Goal: Task Accomplishment & Management: Complete application form

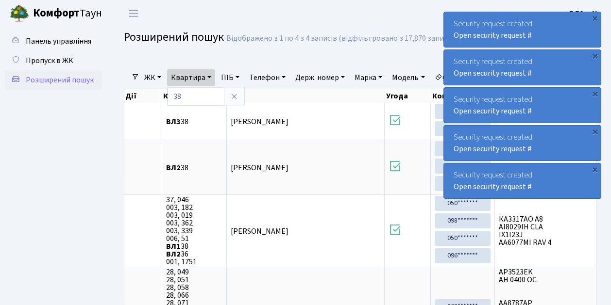
select select "25"
click at [63, 58] on span "Пропуск в ЖК" at bounding box center [50, 60] width 48 height 11
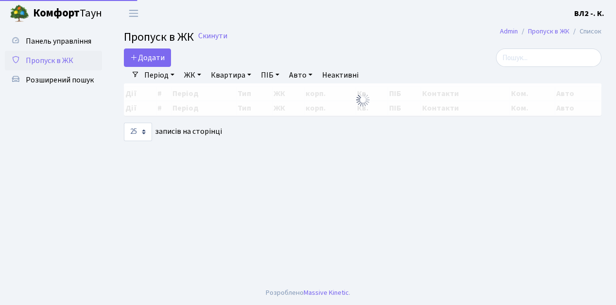
select select "25"
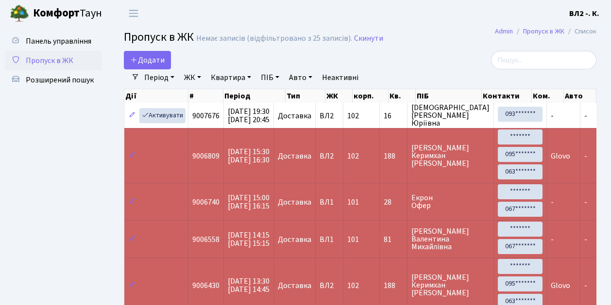
click at [231, 79] on link "Квартира" at bounding box center [231, 77] width 48 height 17
type input "32"
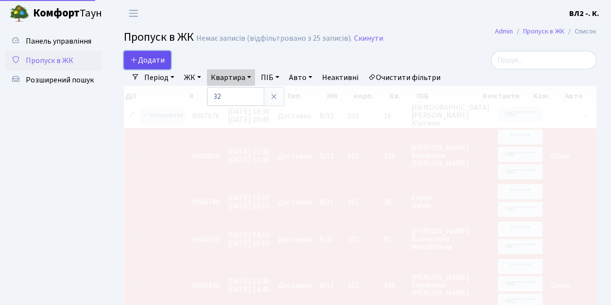
click at [153, 63] on span "Додати" at bounding box center [147, 60] width 34 height 11
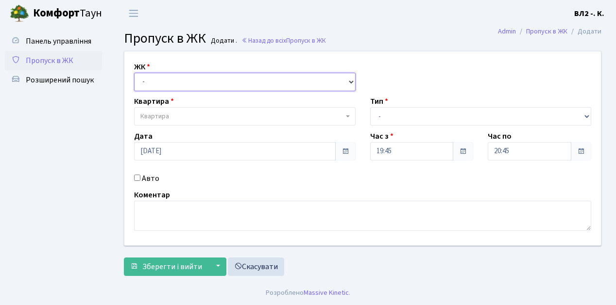
click at [151, 78] on select "- ВЛ1, Ужгородський пров., 4/1 ВЛ2, Голосіївський просп., 76 ВЛ3, пр.Голосіївсь…" at bounding box center [244, 82] width 221 height 18
select select "317"
click at [134, 73] on select "- ВЛ1, Ужгородський пров., 4/1 ВЛ2, Голосіївський просп., 76 ВЛ3, пр.Голосіївсь…" at bounding box center [244, 82] width 221 height 18
select select
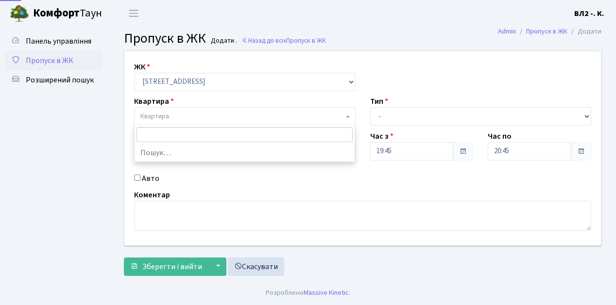
click at [186, 119] on span "Квартира" at bounding box center [241, 117] width 203 height 10
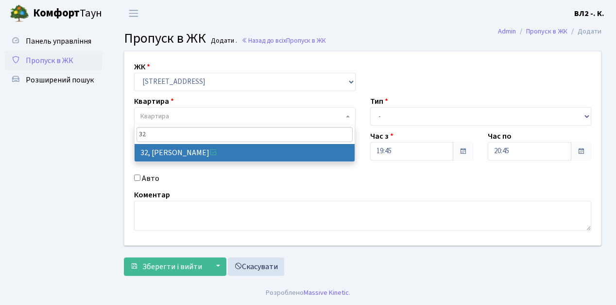
type input "32"
select select "38035"
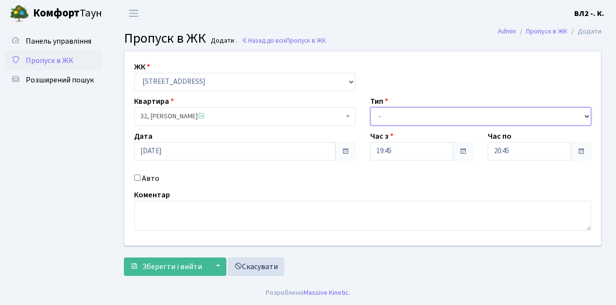
click at [405, 116] on select "- Доставка Таксі Гості Сервіс" at bounding box center [480, 116] width 221 height 18
select select "1"
click at [370, 107] on select "- Доставка Таксі Гості Сервіс" at bounding box center [480, 116] width 221 height 18
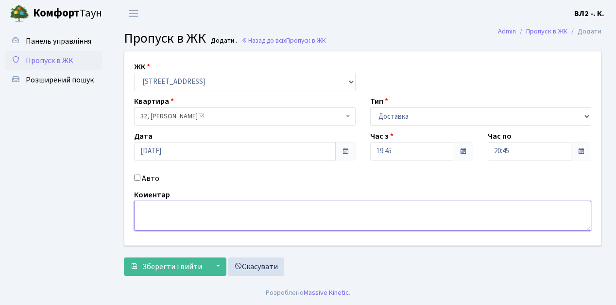
click at [162, 214] on textarea at bounding box center [362, 216] width 457 height 30
type textarea "Glovo"
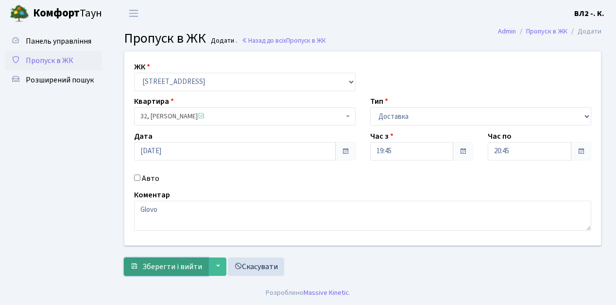
click at [173, 271] on button "Зберегти і вийти" at bounding box center [166, 267] width 85 height 18
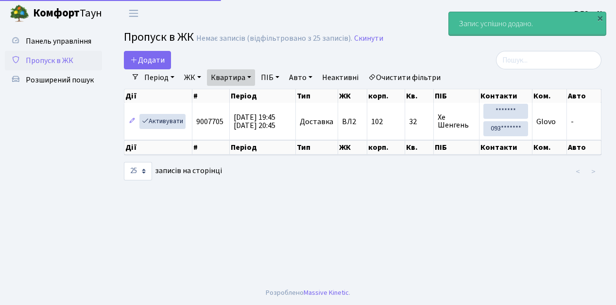
select select "25"
click at [56, 60] on span "Пропуск в ЖК" at bounding box center [50, 60] width 48 height 11
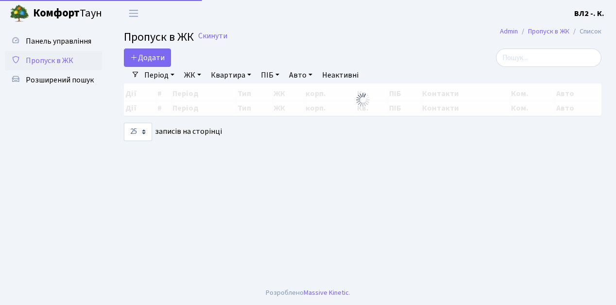
select select "25"
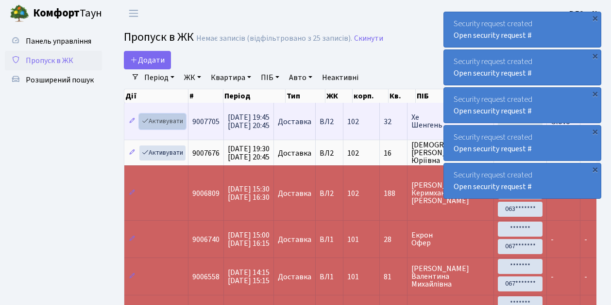
click at [176, 121] on link "Активувати" at bounding box center [162, 121] width 46 height 15
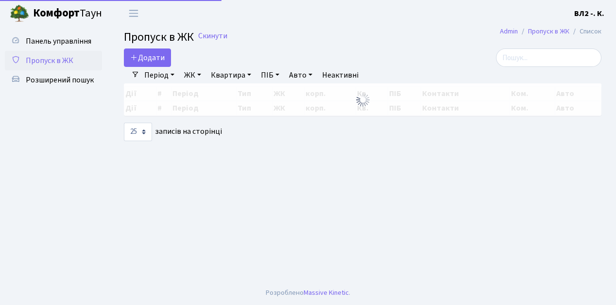
select select "25"
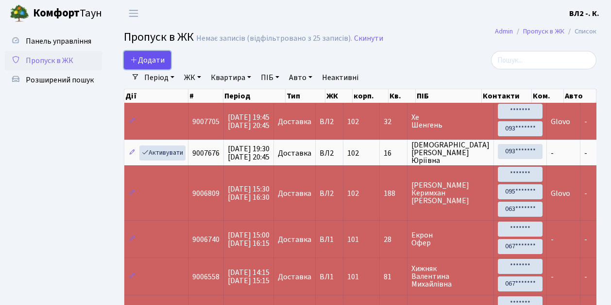
click at [157, 59] on span "Додати" at bounding box center [147, 60] width 34 height 11
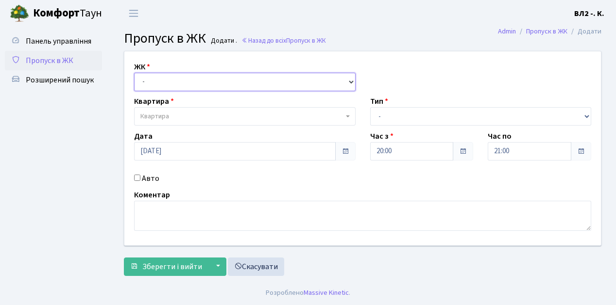
click at [163, 75] on select "- [STREET_ADDRESS][PERSON_NAME]" at bounding box center [244, 82] width 221 height 18
select select "317"
click at [134, 73] on select "- [STREET_ADDRESS][PERSON_NAME]" at bounding box center [244, 82] width 221 height 18
select select
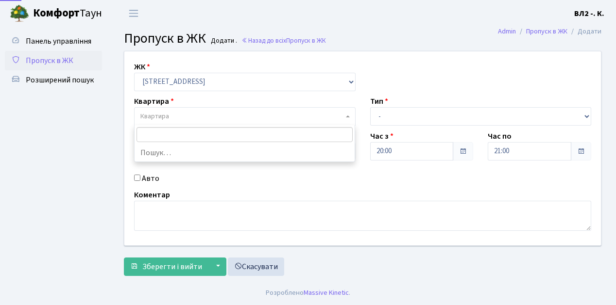
click at [181, 117] on span "Квартира" at bounding box center [241, 117] width 203 height 10
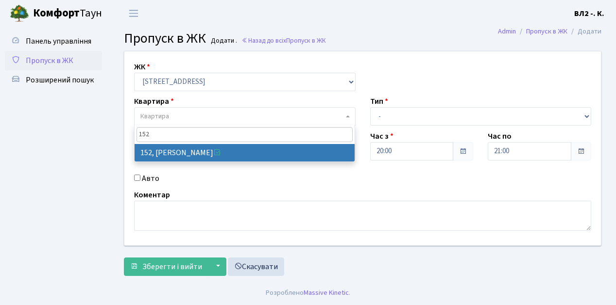
type input "152"
select select "38392"
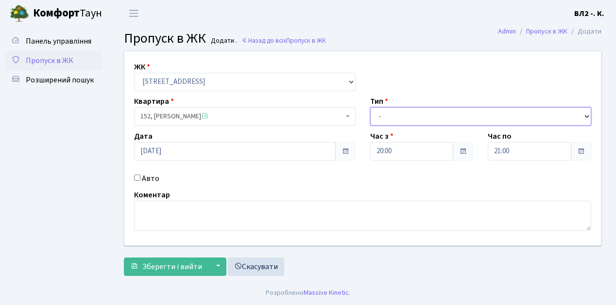
click at [409, 114] on select "- Доставка Таксі Гості Сервіс" at bounding box center [480, 116] width 221 height 18
select select "1"
click at [370, 107] on select "- Доставка Таксі Гості Сервіс" at bounding box center [480, 116] width 221 height 18
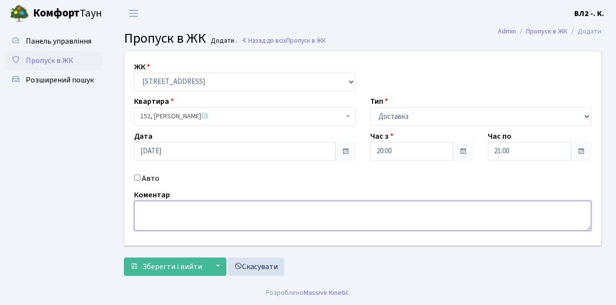
click at [148, 209] on textarea at bounding box center [362, 216] width 457 height 30
type textarea "[DOMAIN_NAME]"
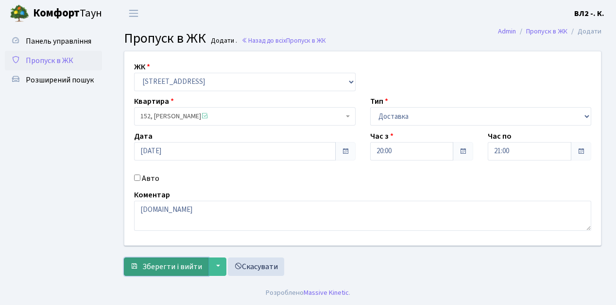
click at [178, 268] on span "Зберегти і вийти" at bounding box center [172, 267] width 60 height 11
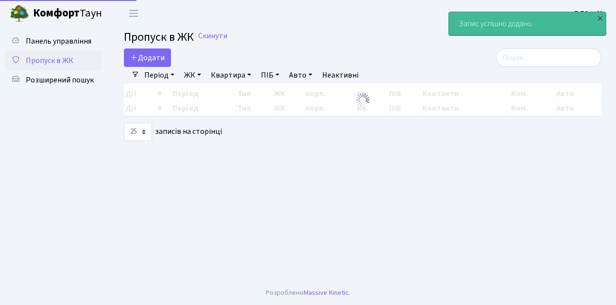
select select "25"
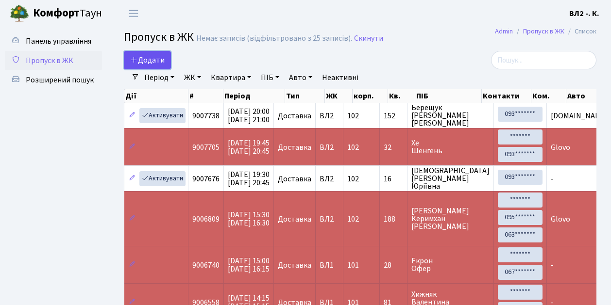
click at [155, 59] on span "Додати" at bounding box center [147, 60] width 34 height 11
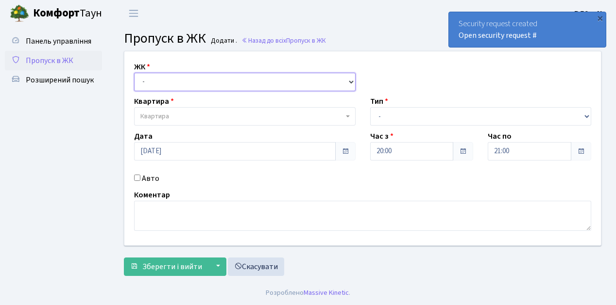
click at [158, 83] on select "- [STREET_ADDRESS][PERSON_NAME]" at bounding box center [244, 82] width 221 height 18
select select "317"
click at [134, 73] on select "- ВЛ1, Ужгородський пров., 4/1 ВЛ2, Голосіївський просп., 76 ВЛ3, пр.Голосіївсь…" at bounding box center [244, 82] width 221 height 18
select select
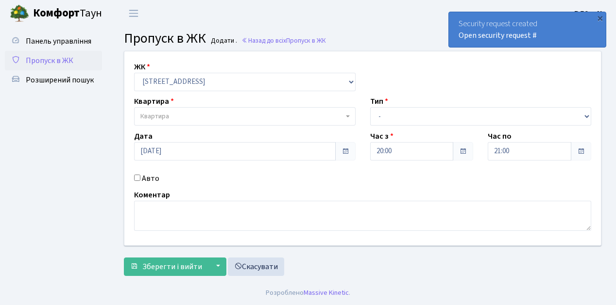
click at [172, 118] on span "Квартира" at bounding box center [241, 117] width 203 height 10
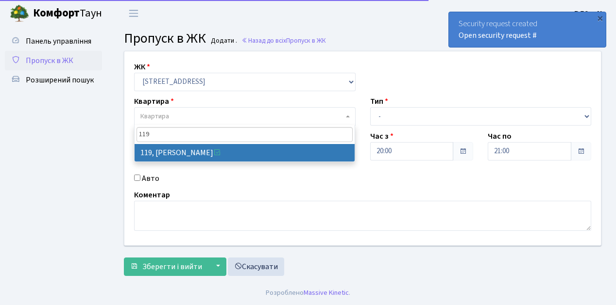
type input "119"
select select "38293"
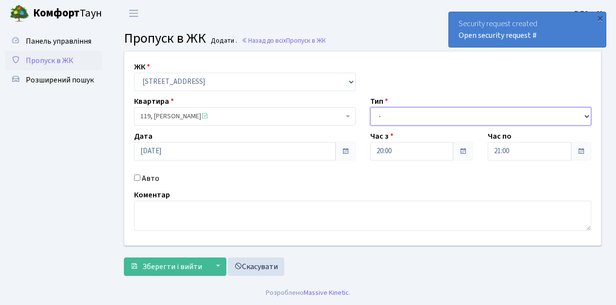
click at [410, 115] on select "- Доставка Таксі Гості Сервіс" at bounding box center [480, 116] width 221 height 18
select select "1"
click at [370, 107] on select "- Доставка Таксі Гості Сервіс" at bounding box center [480, 116] width 221 height 18
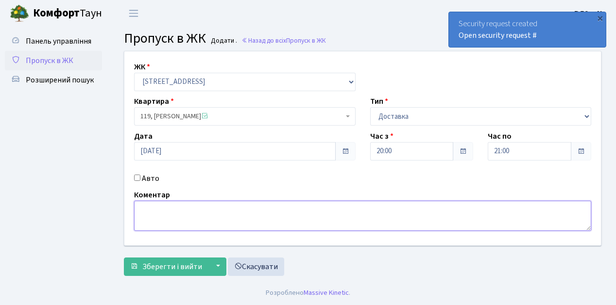
click at [161, 217] on textarea at bounding box center [362, 216] width 457 height 30
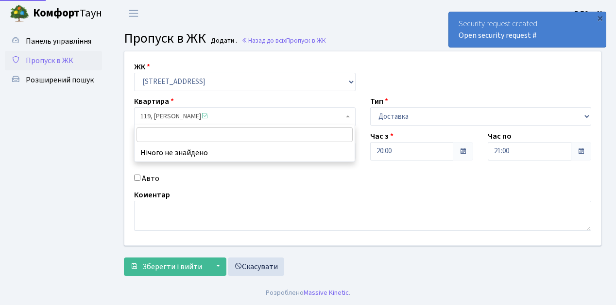
click at [234, 115] on span "119, Славна Ірина Олегівна" at bounding box center [241, 117] width 203 height 10
click at [164, 114] on span "119, Славна Ірина Олегівна" at bounding box center [241, 117] width 203 height 10
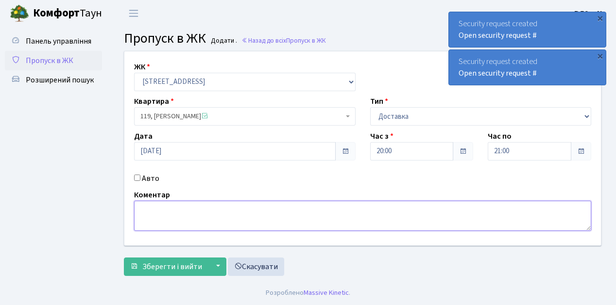
click at [167, 217] on textarea at bounding box center [362, 216] width 457 height 30
type textarea "Glovo"
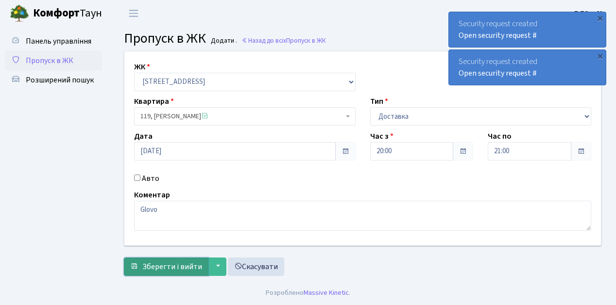
click at [179, 262] on span "Зберегти і вийти" at bounding box center [172, 267] width 60 height 11
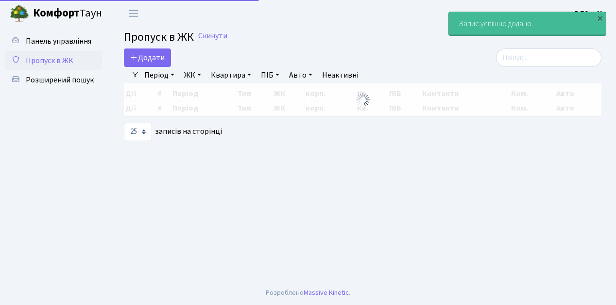
select select "25"
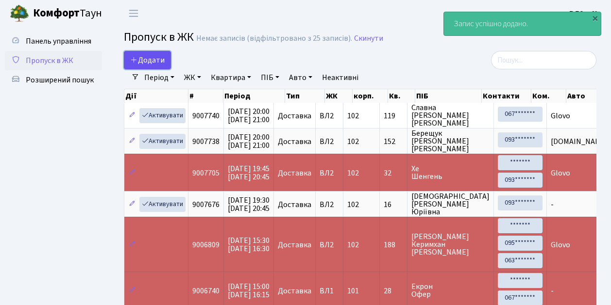
click at [153, 56] on span "Додати" at bounding box center [147, 60] width 34 height 11
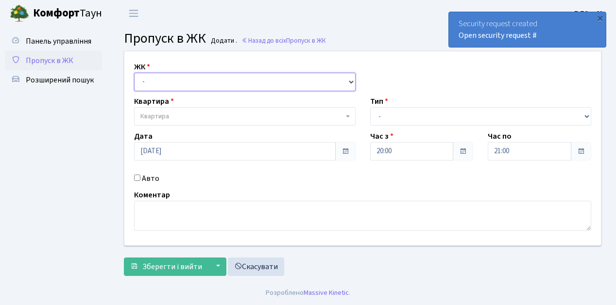
click at [159, 85] on select "- [STREET_ADDRESS][PERSON_NAME]" at bounding box center [244, 82] width 221 height 18
select select "317"
click at [134, 73] on select "- [STREET_ADDRESS][PERSON_NAME]" at bounding box center [244, 82] width 221 height 18
select select
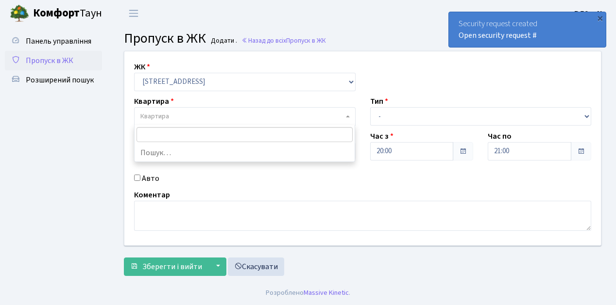
click at [195, 115] on span "Квартира" at bounding box center [241, 117] width 203 height 10
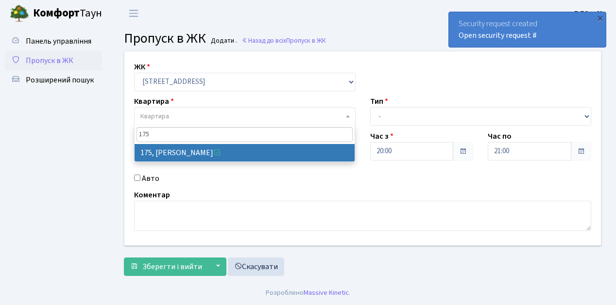
type input "175"
select select "38461"
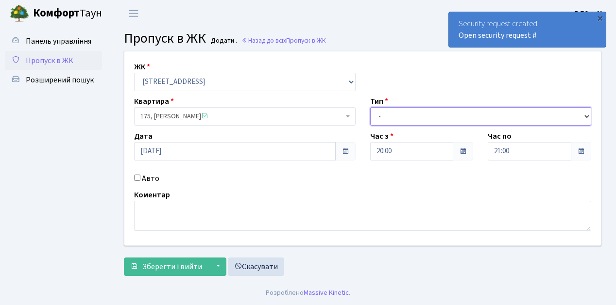
click at [390, 113] on select "- Доставка Таксі Гості Сервіс" at bounding box center [480, 116] width 221 height 18
select select "1"
click at [370, 107] on select "- Доставка Таксі Гості Сервіс" at bounding box center [480, 116] width 221 height 18
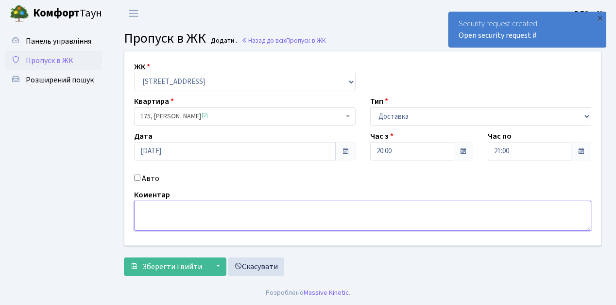
click at [154, 219] on textarea at bounding box center [362, 216] width 457 height 30
type textarea "[DOMAIN_NAME]"
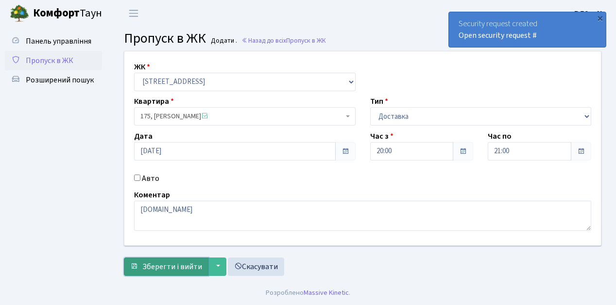
click at [169, 266] on span "Зберегти і вийти" at bounding box center [172, 267] width 60 height 11
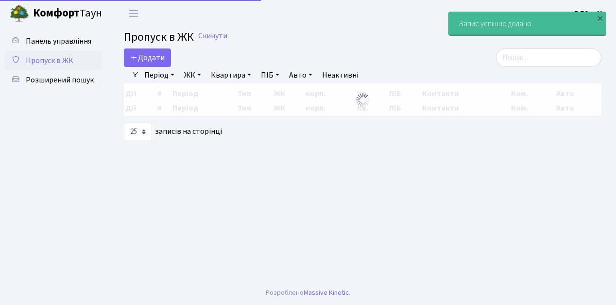
select select "25"
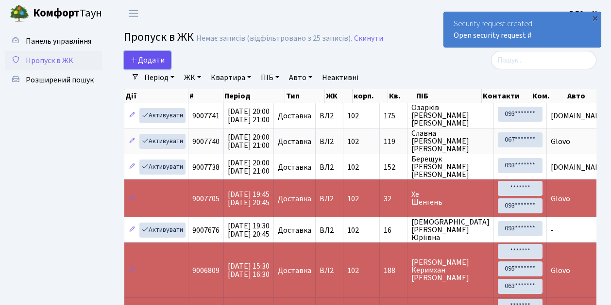
click at [160, 62] on span "Додати" at bounding box center [147, 60] width 34 height 11
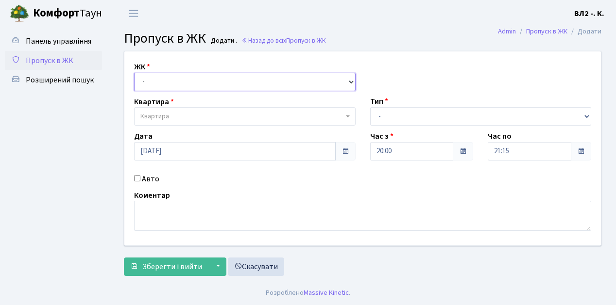
click at [160, 82] on select "- ВЛ1, Ужгородський пров., 4/1 ВЛ2, Голосіївський просп., 76 ВЛ3, пр.Голосіївсь…" at bounding box center [244, 82] width 221 height 18
select select "317"
click at [134, 73] on select "- ВЛ1, Ужгородський пров., 4/1 ВЛ2, Голосіївський просп., 76 ВЛ3, пр.Голосіївсь…" at bounding box center [244, 82] width 221 height 18
select select
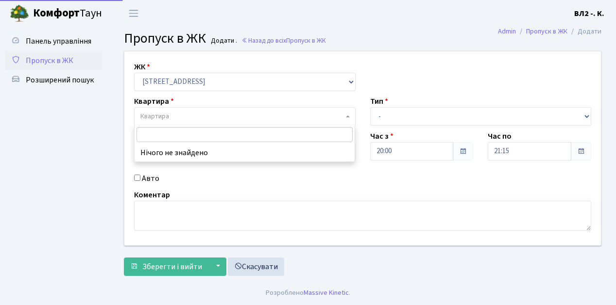
click at [186, 118] on span "Квартира" at bounding box center [241, 117] width 203 height 10
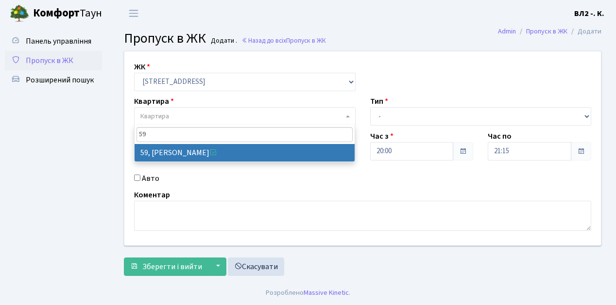
type input "59"
select select "38116"
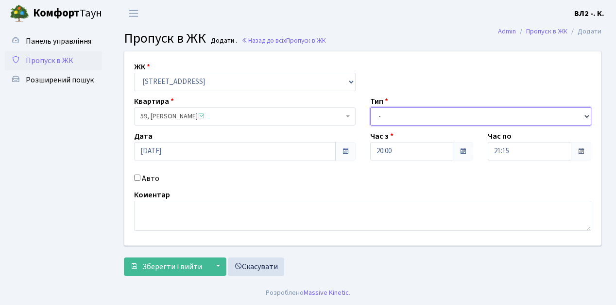
click at [400, 113] on select "- Доставка Таксі Гості Сервіс" at bounding box center [480, 116] width 221 height 18
select select "1"
click at [370, 107] on select "- Доставка Таксі Гості Сервіс" at bounding box center [480, 116] width 221 height 18
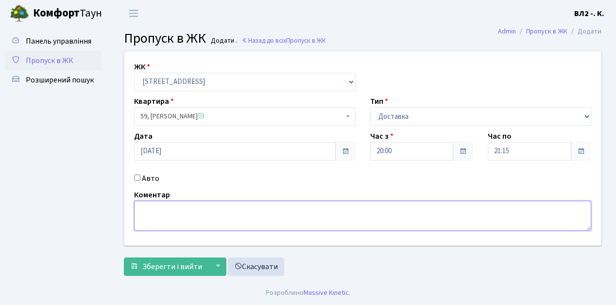
click at [151, 217] on textarea at bounding box center [362, 216] width 457 height 30
type textarea "Glovo"
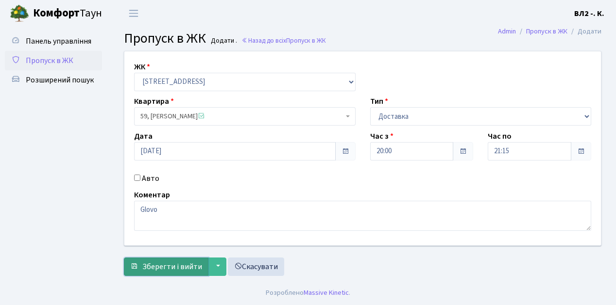
click at [181, 272] on button "Зберегти і вийти" at bounding box center [166, 267] width 85 height 18
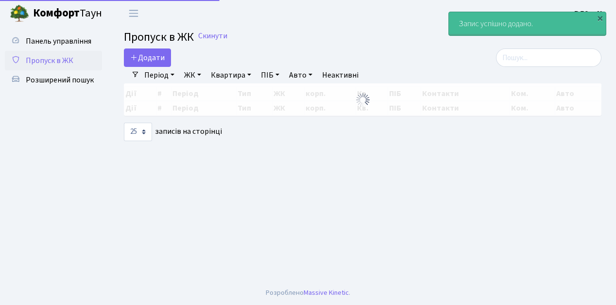
select select "25"
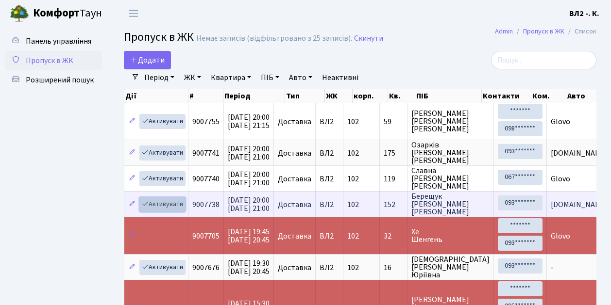
click at [164, 203] on link "Активувати" at bounding box center [162, 204] width 46 height 15
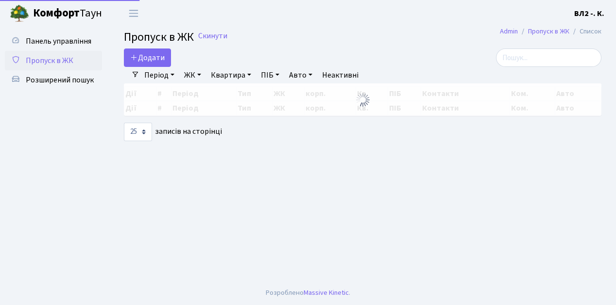
select select "25"
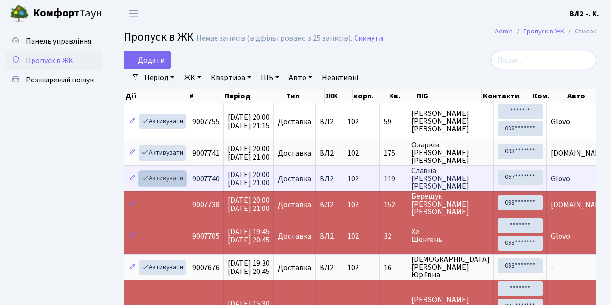
click at [164, 177] on link "Активувати" at bounding box center [162, 178] width 46 height 15
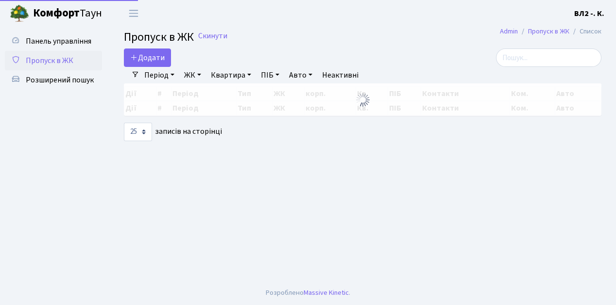
select select "25"
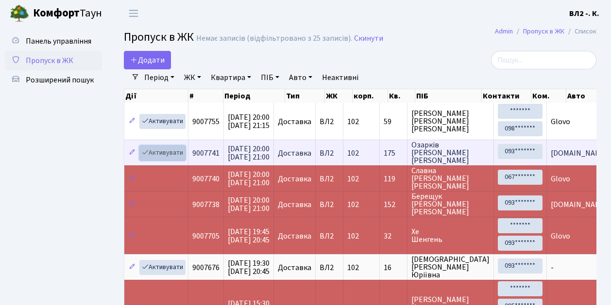
click at [171, 154] on link "Активувати" at bounding box center [162, 153] width 46 height 15
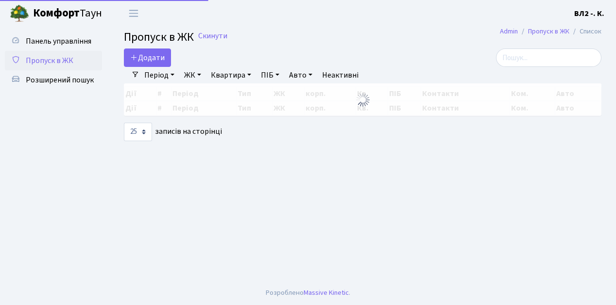
select select "25"
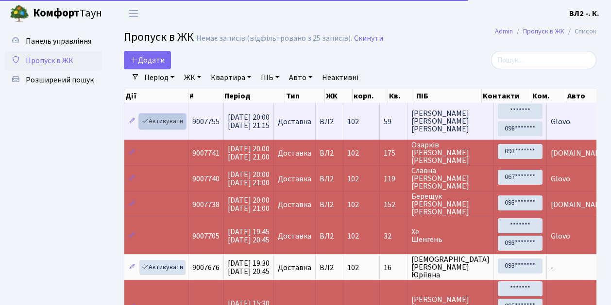
click at [173, 116] on link "Активувати" at bounding box center [162, 121] width 46 height 15
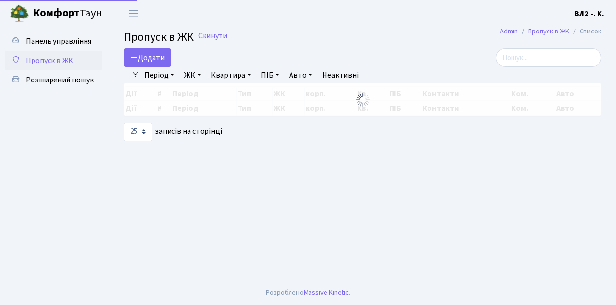
select select "25"
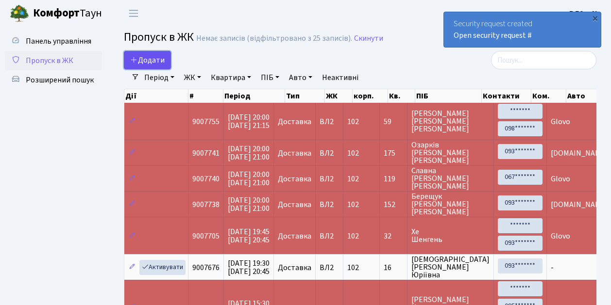
click at [142, 58] on span "Додати" at bounding box center [147, 60] width 34 height 11
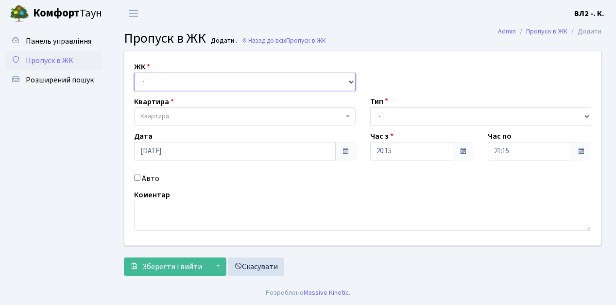
click at [166, 79] on select "- ВЛ1, Ужгородський пров., 4/1 ВЛ2, Голосіївський просп., 76 ВЛ3, пр.Голосіївсь…" at bounding box center [244, 82] width 221 height 18
select select "317"
click at [134, 73] on select "- ВЛ1, Ужгородський пров., 4/1 ВЛ2, Голосіївський просп., 76 ВЛ3, пр.Голосіївсь…" at bounding box center [244, 82] width 221 height 18
select select
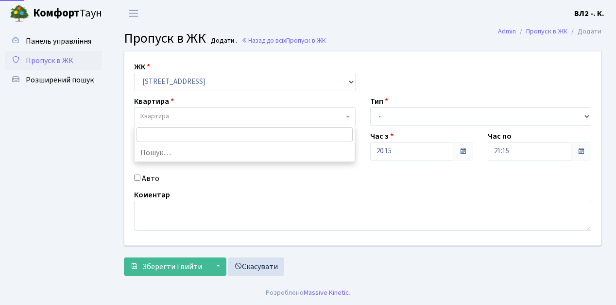
click at [178, 116] on span "Квартира" at bounding box center [241, 117] width 203 height 10
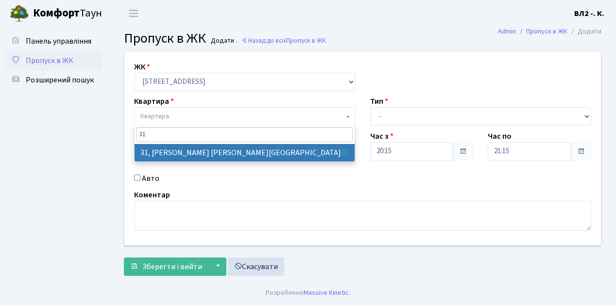
type input "31"
select select "38032"
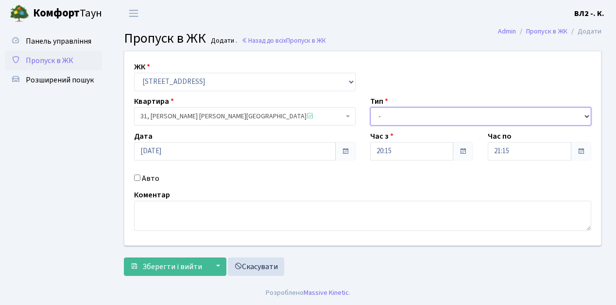
click at [428, 121] on select "- Доставка Таксі Гості Сервіс" at bounding box center [480, 116] width 221 height 18
select select "1"
click at [370, 107] on select "- Доставка Таксі Гості Сервіс" at bounding box center [480, 116] width 221 height 18
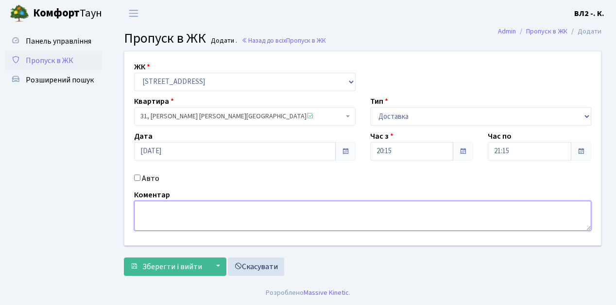
click at [163, 216] on textarea at bounding box center [362, 216] width 457 height 30
type textarea "Glovo"
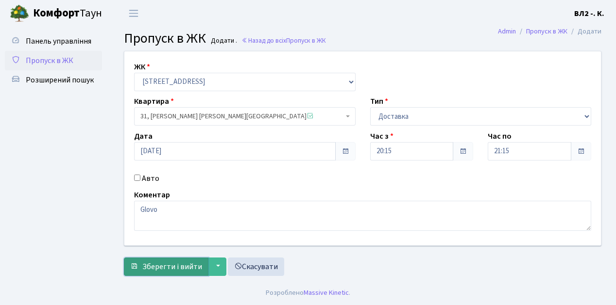
click at [172, 263] on span "Зберегти і вийти" at bounding box center [172, 267] width 60 height 11
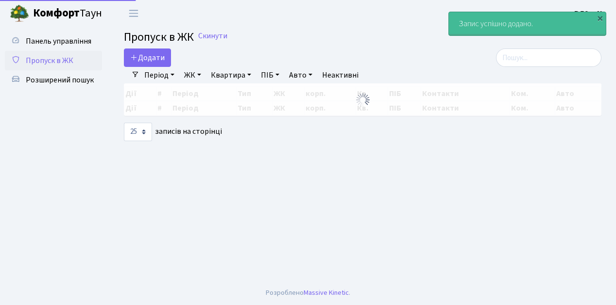
select select "25"
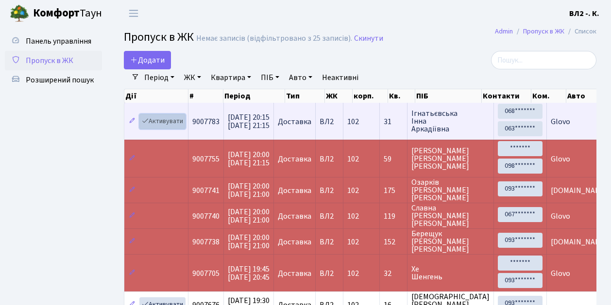
click at [175, 122] on link "Активувати" at bounding box center [162, 121] width 46 height 15
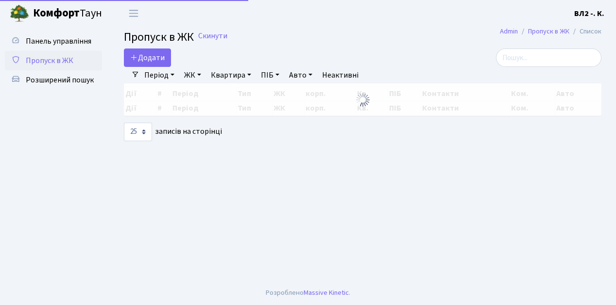
select select "25"
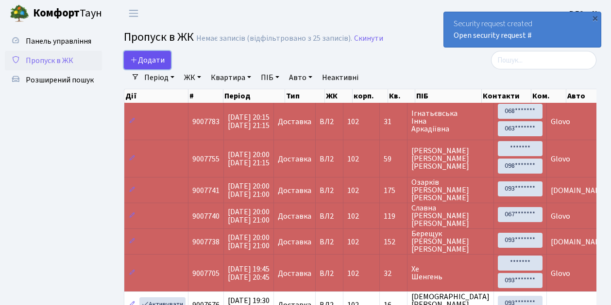
click at [149, 58] on span "Додати" at bounding box center [147, 60] width 34 height 11
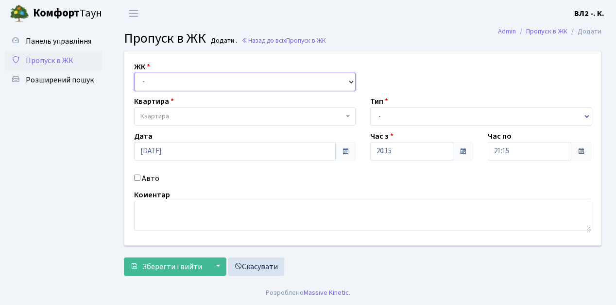
click at [151, 83] on select "- [STREET_ADDRESS][PERSON_NAME]" at bounding box center [244, 82] width 221 height 18
select select "317"
click at [134, 73] on select "- [STREET_ADDRESS][PERSON_NAME]" at bounding box center [244, 82] width 221 height 18
select select
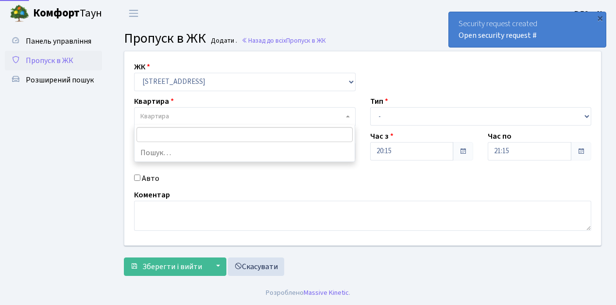
click at [186, 113] on span "Квартира" at bounding box center [241, 117] width 203 height 10
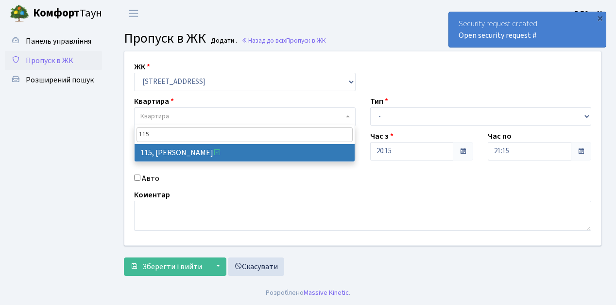
type input "115"
select select "38281"
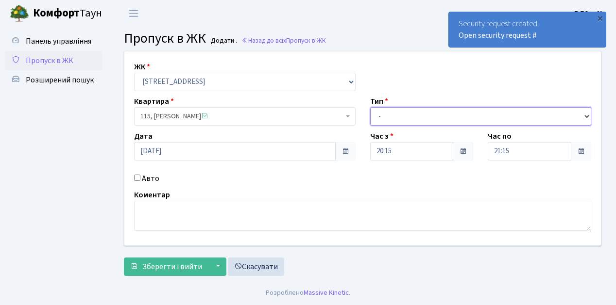
click at [407, 113] on select "- Доставка Таксі Гості Сервіс" at bounding box center [480, 116] width 221 height 18
select select "1"
click at [370, 107] on select "- Доставка Таксі Гості Сервіс" at bounding box center [480, 116] width 221 height 18
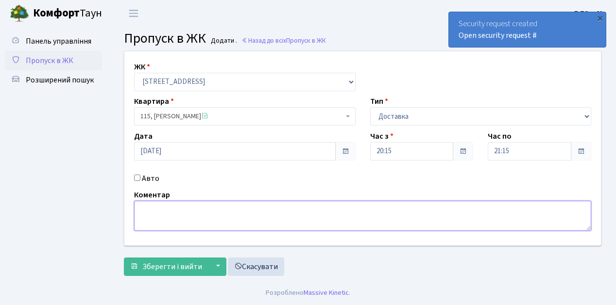
click at [158, 226] on textarea at bounding box center [362, 216] width 457 height 30
type textarea "Glovo"
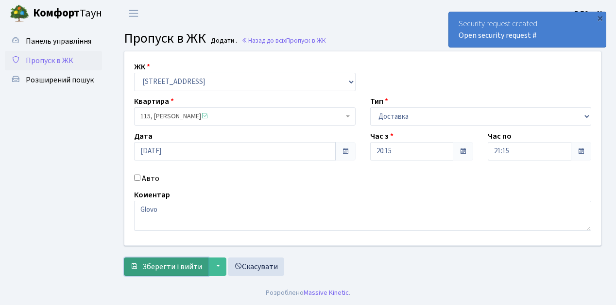
click at [191, 267] on span "Зберегти і вийти" at bounding box center [172, 267] width 60 height 11
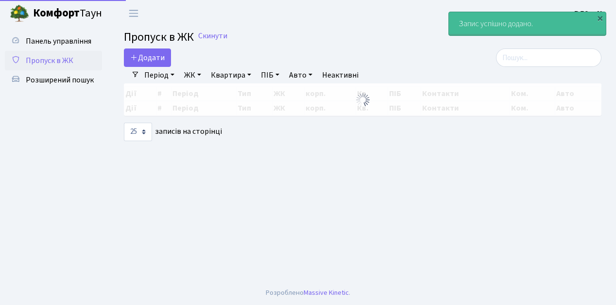
select select "25"
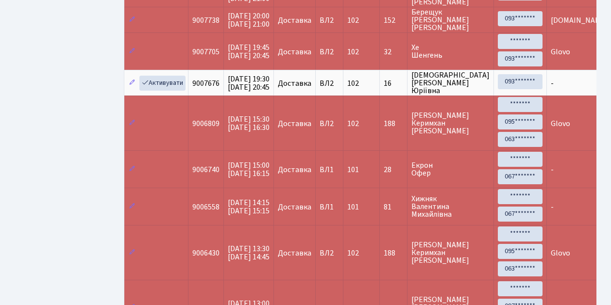
scroll to position [259, 0]
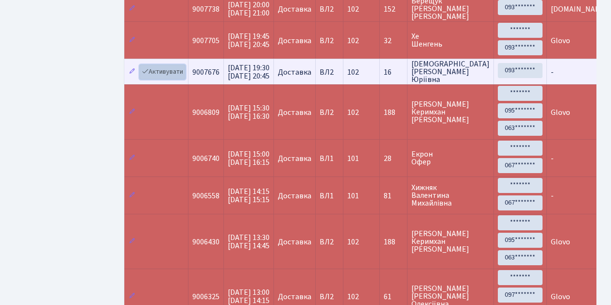
click at [163, 70] on link "Активувати" at bounding box center [162, 72] width 46 height 15
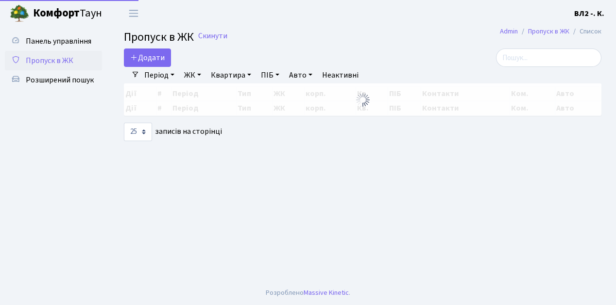
select select "25"
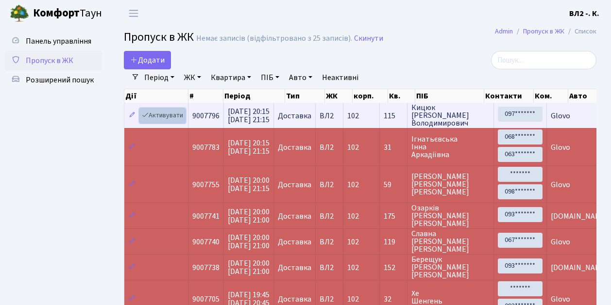
click at [170, 117] on link "Активувати" at bounding box center [162, 115] width 46 height 15
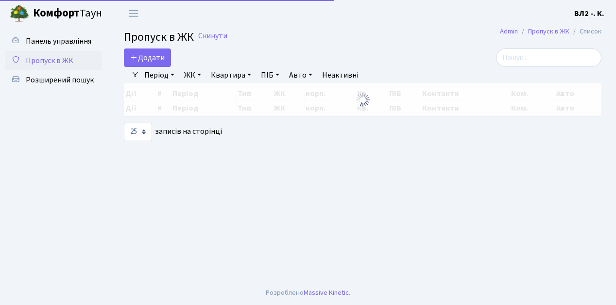
select select "25"
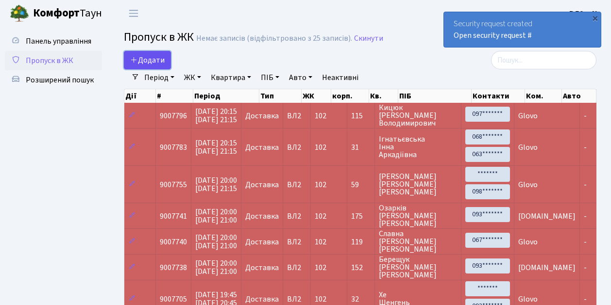
click at [145, 61] on span "Додати" at bounding box center [147, 60] width 34 height 11
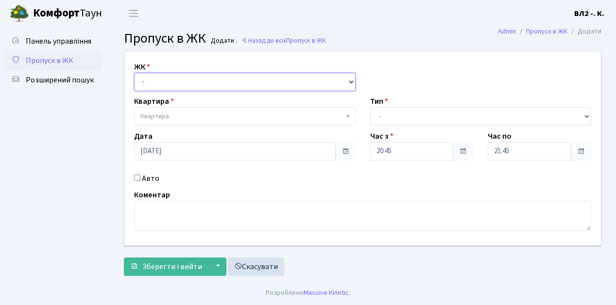
click at [151, 83] on select "- [STREET_ADDRESS][PERSON_NAME]" at bounding box center [244, 82] width 221 height 18
select select "317"
click at [134, 73] on select "- [STREET_ADDRESS][PERSON_NAME]" at bounding box center [244, 82] width 221 height 18
select select
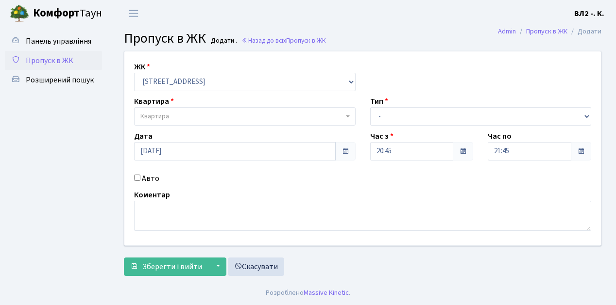
click at [172, 118] on span "Квартира" at bounding box center [241, 117] width 203 height 10
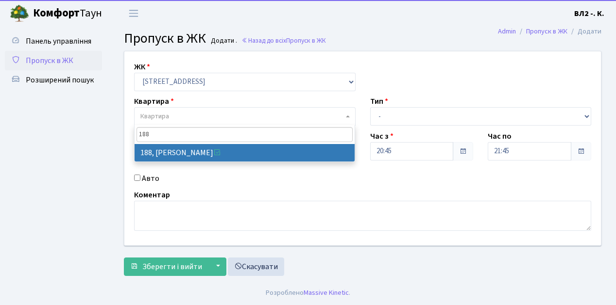
type input "188"
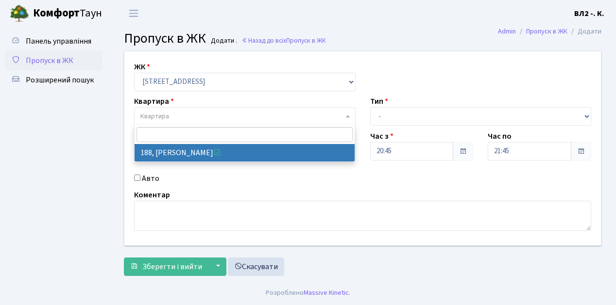
select select "40000"
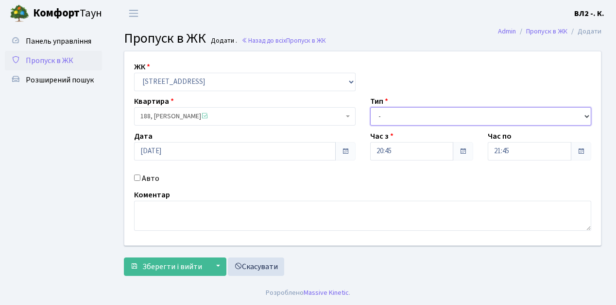
click at [416, 114] on select "- Доставка Таксі Гості Сервіс" at bounding box center [480, 116] width 221 height 18
select select "1"
click at [370, 107] on select "- Доставка Таксі Гості Сервіс" at bounding box center [480, 116] width 221 height 18
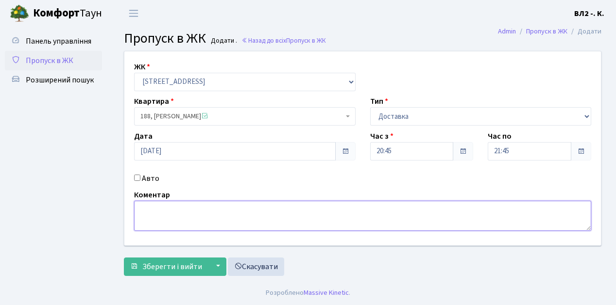
click at [154, 211] on textarea at bounding box center [362, 216] width 457 height 30
type textarea "Glovo"
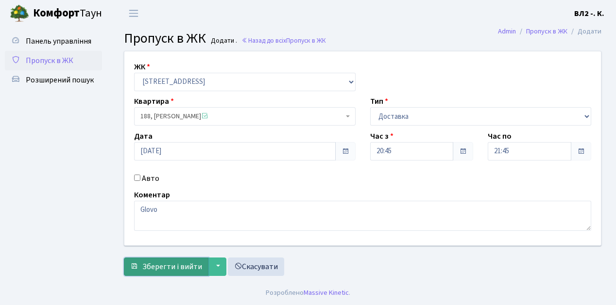
click at [176, 262] on span "Зберегти і вийти" at bounding box center [172, 267] width 60 height 11
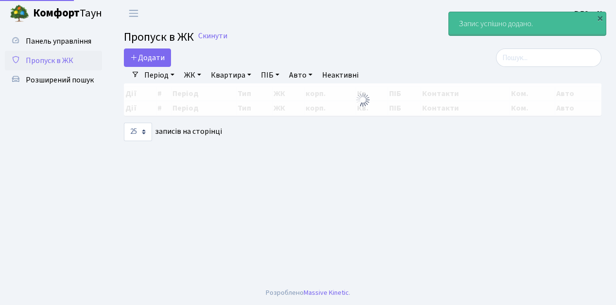
select select "25"
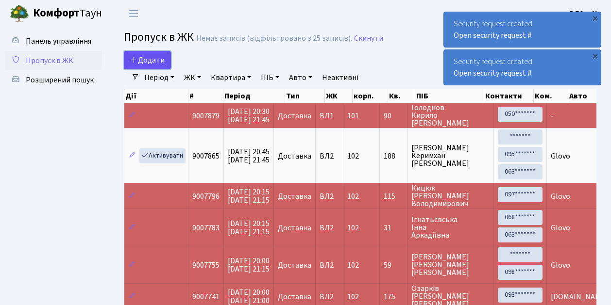
click at [145, 60] on span "Додати" at bounding box center [147, 60] width 34 height 11
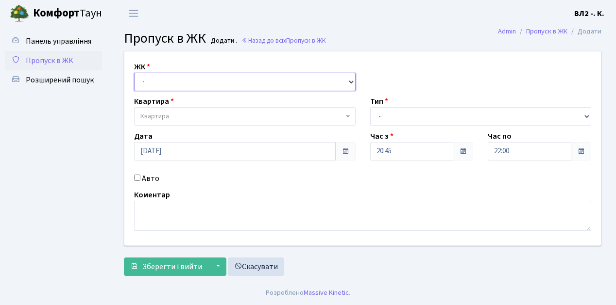
click at [162, 82] on select "- ВЛ1, Ужгородський пров., 4/1 ВЛ2, Голосіївський просп., 76 ВЛ3, пр.Голосіївсь…" at bounding box center [244, 82] width 221 height 18
select select "317"
click at [134, 73] on select "- ВЛ1, Ужгородський пров., 4/1 ВЛ2, Голосіївський просп., 76 ВЛ3, пр.Голосіївсь…" at bounding box center [244, 82] width 221 height 18
select select
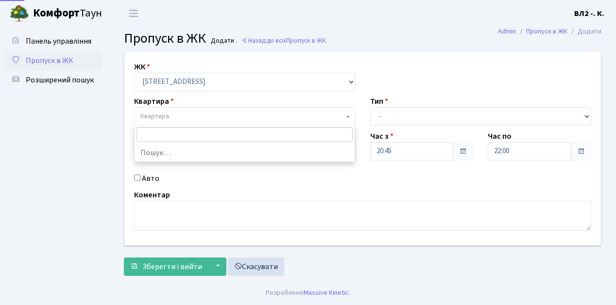
click at [204, 119] on span "Квартира" at bounding box center [241, 117] width 203 height 10
click at [202, 132] on input "search" at bounding box center [244, 134] width 217 height 15
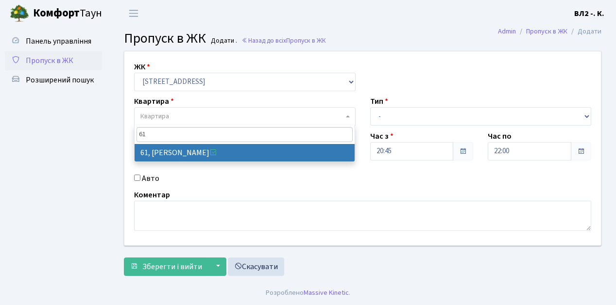
type input "61"
select select "38122"
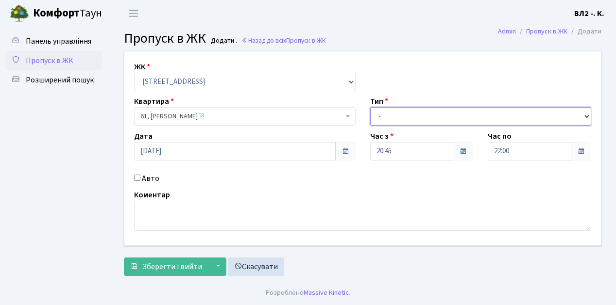
click at [434, 116] on select "- Доставка Таксі Гості Сервіс" at bounding box center [480, 116] width 221 height 18
select select "1"
click at [370, 107] on select "- Доставка Таксі Гості Сервіс" at bounding box center [480, 116] width 221 height 18
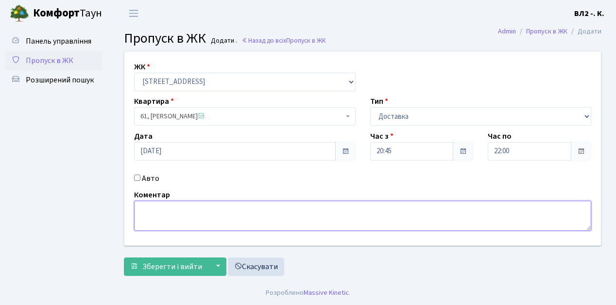
click at [173, 218] on textarea at bounding box center [362, 216] width 457 height 30
type textarea "Domino's"
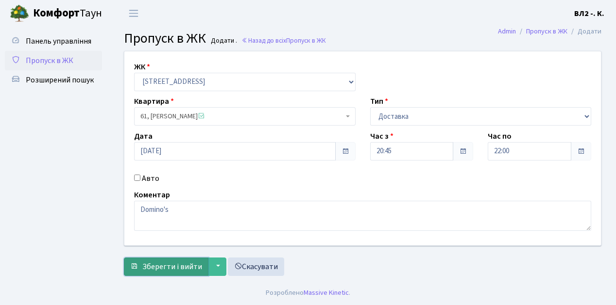
click at [186, 264] on span "Зберегти і вийти" at bounding box center [172, 267] width 60 height 11
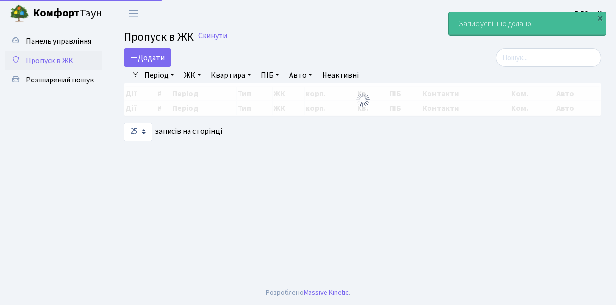
select select "25"
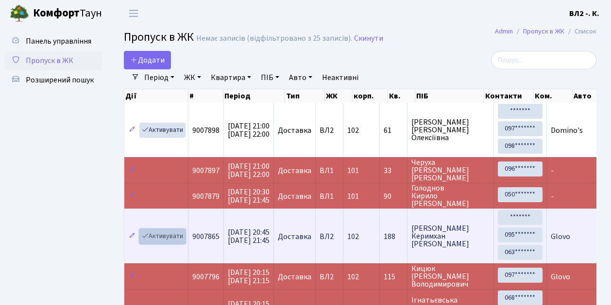
click at [174, 237] on link "Активувати" at bounding box center [162, 236] width 46 height 15
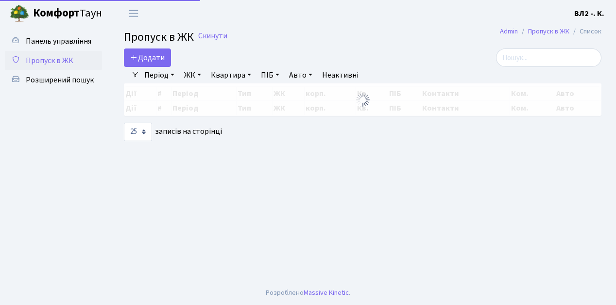
select select "25"
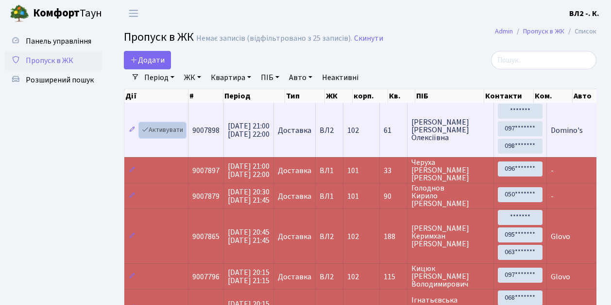
click at [158, 132] on link "Активувати" at bounding box center [162, 130] width 46 height 15
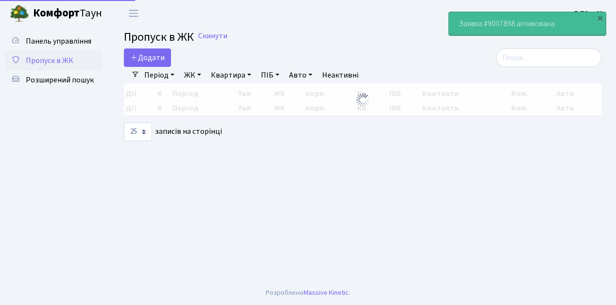
select select "25"
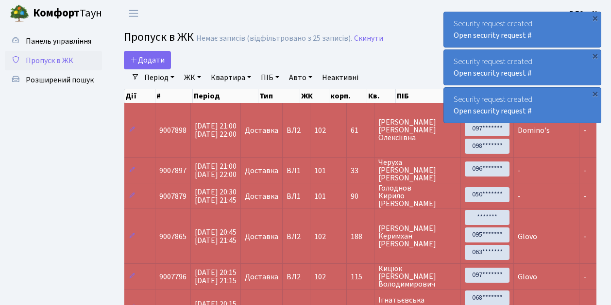
click at [66, 59] on span "Пропуск в ЖК" at bounding box center [50, 60] width 48 height 11
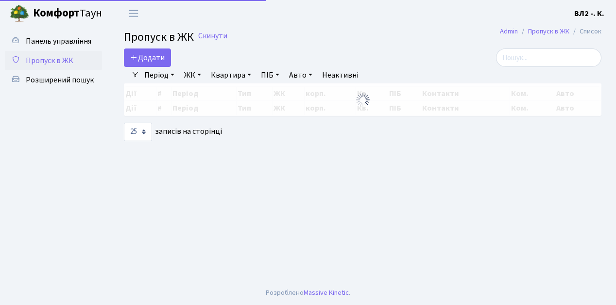
select select "25"
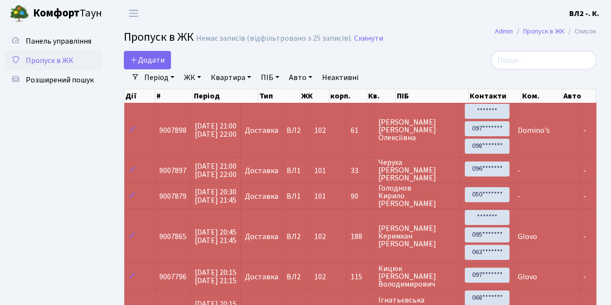
click at [64, 60] on span "Пропуск в ЖК" at bounding box center [50, 60] width 48 height 11
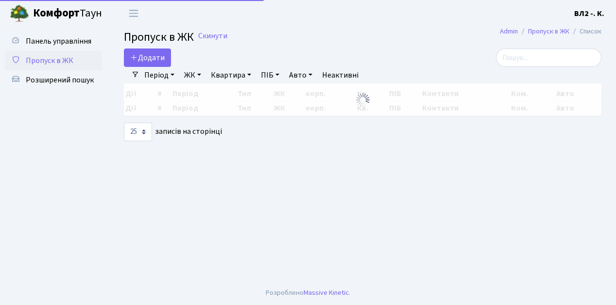
select select "25"
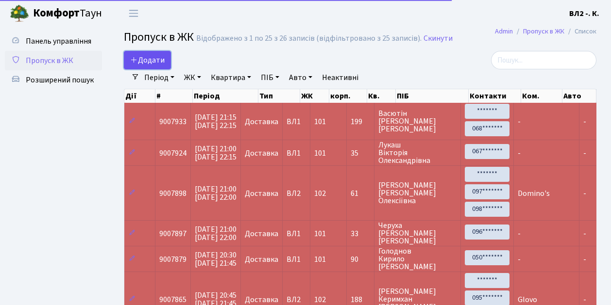
click at [147, 60] on span "Додати" at bounding box center [147, 60] width 34 height 11
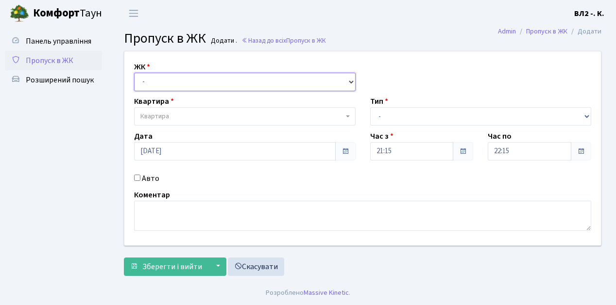
click at [164, 85] on select "- [STREET_ADDRESS][PERSON_NAME]" at bounding box center [244, 82] width 221 height 18
select select "317"
click at [134, 73] on select "- ВЛ1, Ужгородський пров., 4/1 ВЛ2, Голосіївський просп., 76 ВЛ3, пр.Голосіївсь…" at bounding box center [244, 82] width 221 height 18
select select
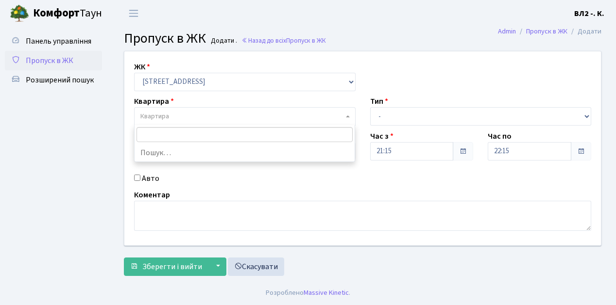
click at [179, 113] on span "Квартира" at bounding box center [241, 117] width 203 height 10
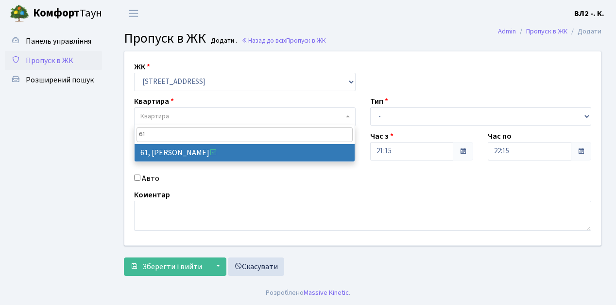
type input "61"
select select "38122"
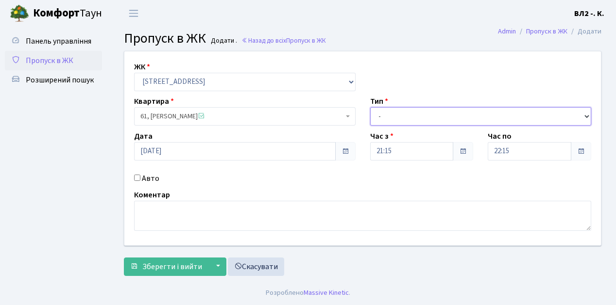
click at [398, 118] on select "- Доставка Таксі Гості Сервіс" at bounding box center [480, 116] width 221 height 18
select select "1"
click at [370, 107] on select "- Доставка Таксі Гості Сервіс" at bounding box center [480, 116] width 221 height 18
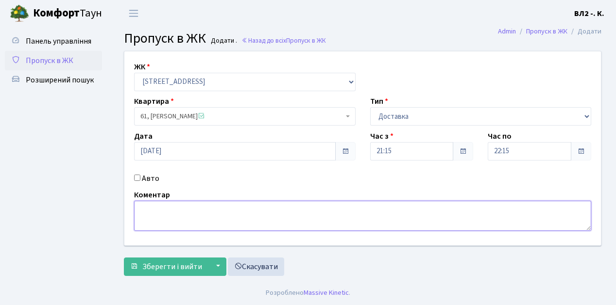
click at [174, 209] on textarea at bounding box center [362, 216] width 457 height 30
type textarea "Glovo"
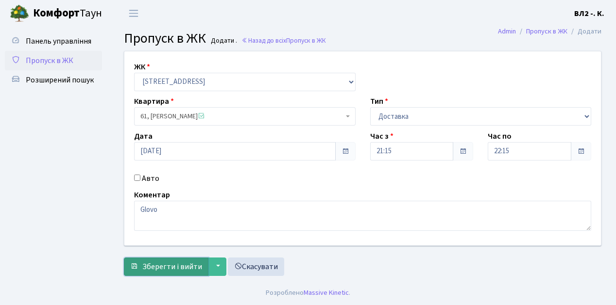
click at [189, 269] on span "Зберегти і вийти" at bounding box center [172, 267] width 60 height 11
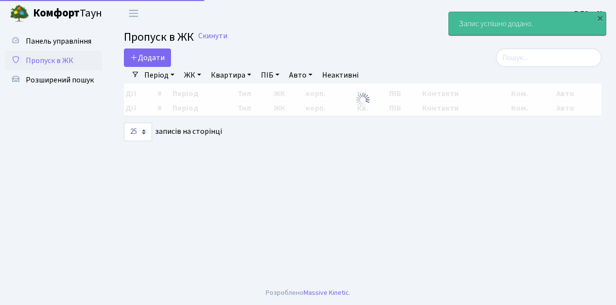
select select "25"
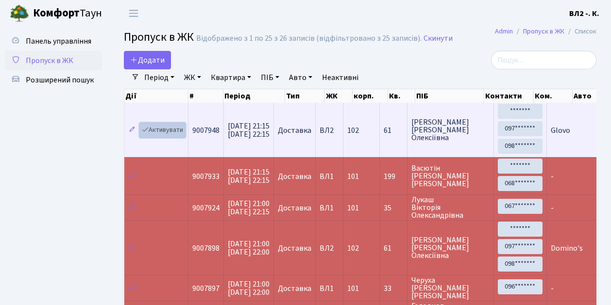
click at [162, 132] on link "Активувати" at bounding box center [162, 130] width 46 height 15
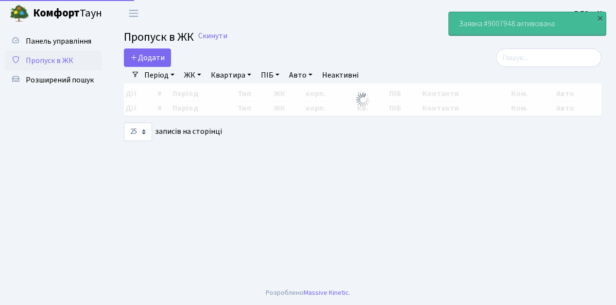
select select "25"
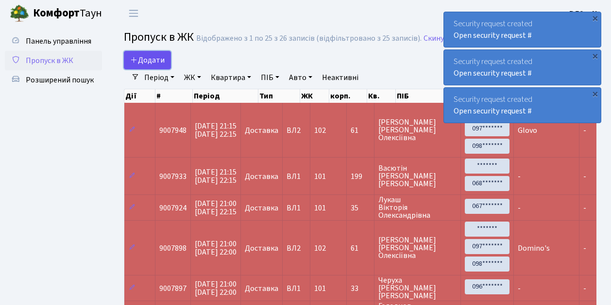
click at [142, 60] on span "Додати" at bounding box center [147, 60] width 34 height 11
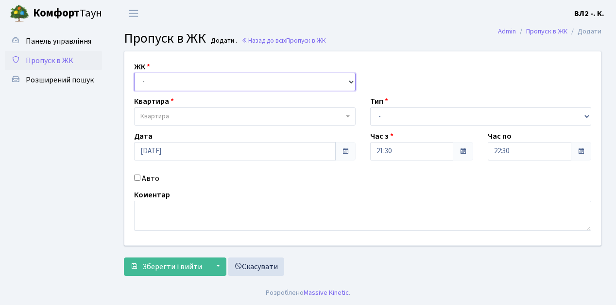
click at [164, 82] on select "- ВЛ1, Ужгородський пров., 4/1 ВЛ2, Голосіївський просп., 76 ВЛ3, пр.Голосіївсь…" at bounding box center [244, 82] width 221 height 18
select select "317"
click at [134, 73] on select "- ВЛ1, Ужгородський пров., 4/1 ВЛ2, Голосіївський просп., 76 ВЛ3, пр.Голосіївсь…" at bounding box center [244, 82] width 221 height 18
select select
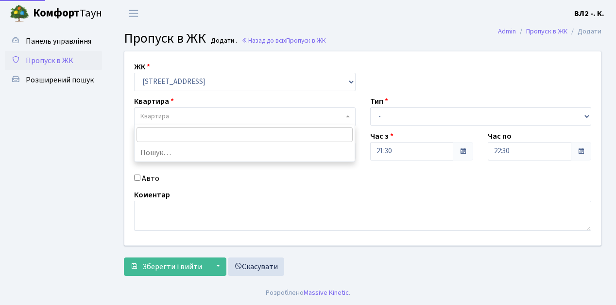
click at [221, 118] on span "Квартира" at bounding box center [241, 117] width 203 height 10
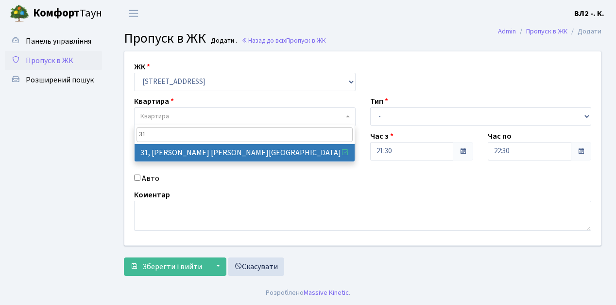
type input "31"
drag, startPoint x: 208, startPoint y: 155, endPoint x: 275, endPoint y: 147, distance: 68.0
select select "38032"
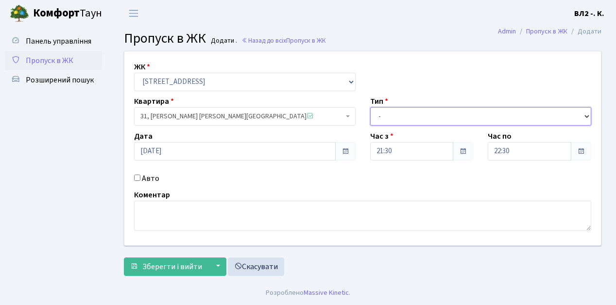
click at [435, 115] on select "- Доставка Таксі Гості Сервіс" at bounding box center [480, 116] width 221 height 18
select select "1"
click at [370, 107] on select "- Доставка Таксі Гості Сервіс" at bounding box center [480, 116] width 221 height 18
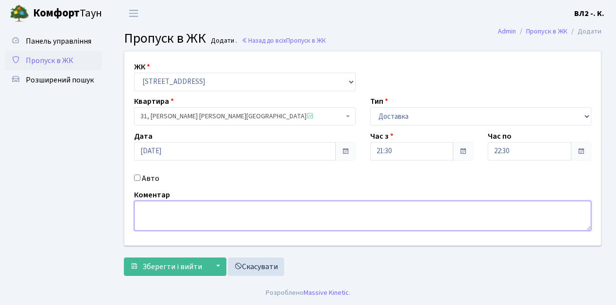
click at [149, 218] on textarea at bounding box center [362, 216] width 457 height 30
type textarea "Glovo"
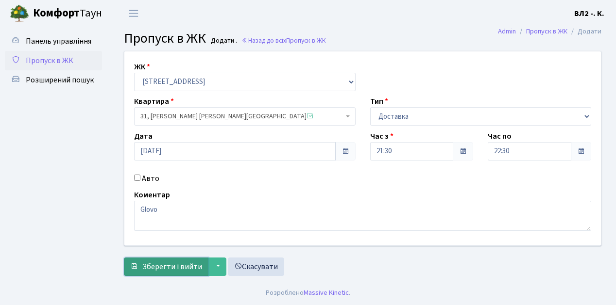
click at [169, 264] on span "Зберегти і вийти" at bounding box center [172, 267] width 60 height 11
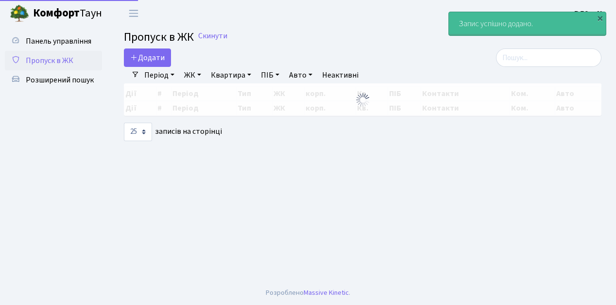
select select "25"
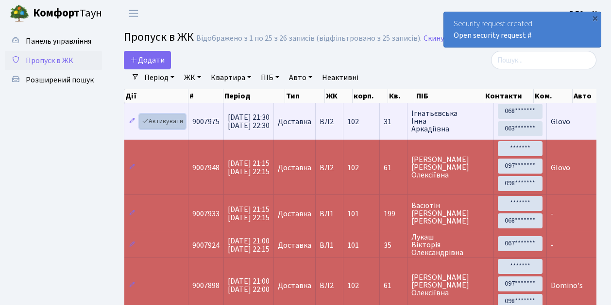
click at [176, 120] on link "Активувати" at bounding box center [162, 121] width 46 height 15
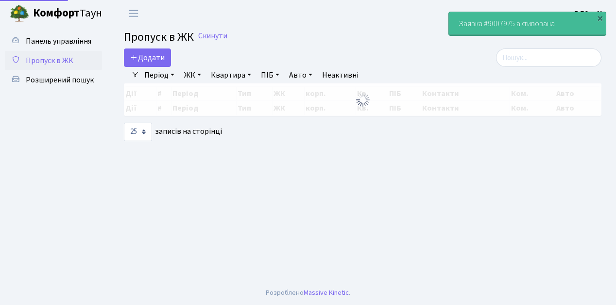
select select "25"
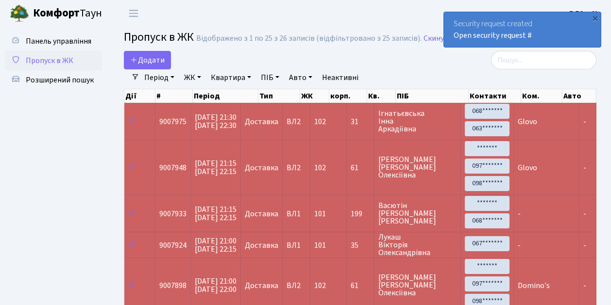
click at [59, 63] on span "Пропуск в ЖК" at bounding box center [50, 60] width 48 height 11
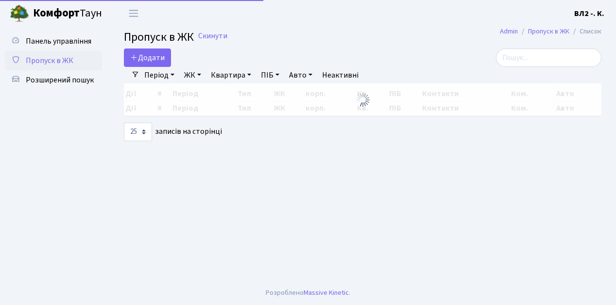
select select "25"
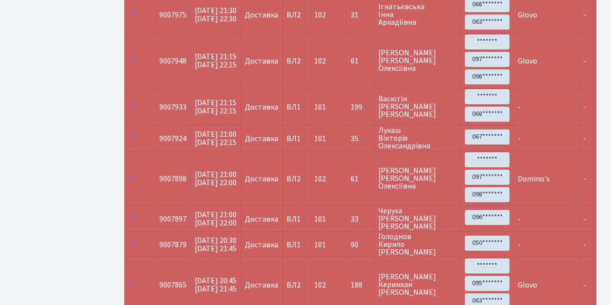
scroll to position [226, 0]
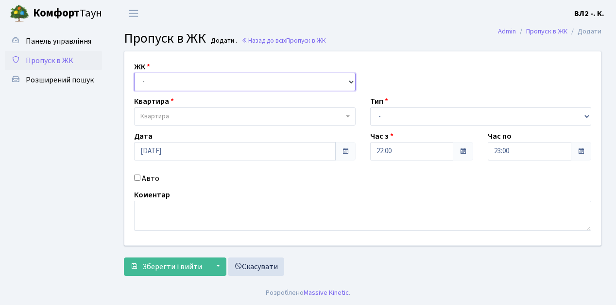
click at [161, 82] on select "- ВЛ1, Ужгородський пров., 4/1 ВЛ2, Голосіївський просп., 76 ВЛ3, пр.Голосіївсь…" at bounding box center [244, 82] width 221 height 18
select select "317"
click at [134, 73] on select "- ВЛ1, Ужгородський пров., 4/1 ВЛ2, Голосіївський просп., 76 ВЛ3, пр.Голосіївсь…" at bounding box center [244, 82] width 221 height 18
select select
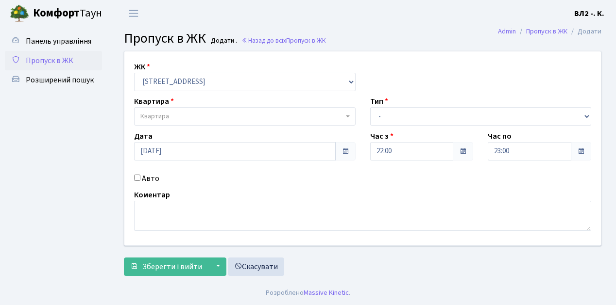
click at [171, 119] on span "Квартира" at bounding box center [241, 117] width 203 height 10
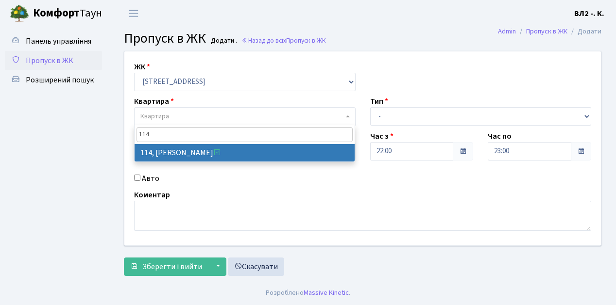
type input "114"
select select "38278"
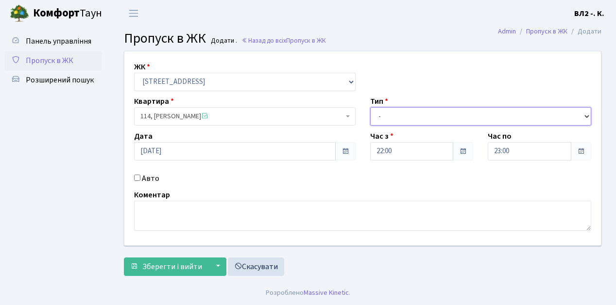
click at [434, 117] on select "- Доставка Таксі Гості Сервіс" at bounding box center [480, 116] width 221 height 18
select select "1"
click at [370, 107] on select "- Доставка Таксі Гості Сервіс" at bounding box center [480, 116] width 221 height 18
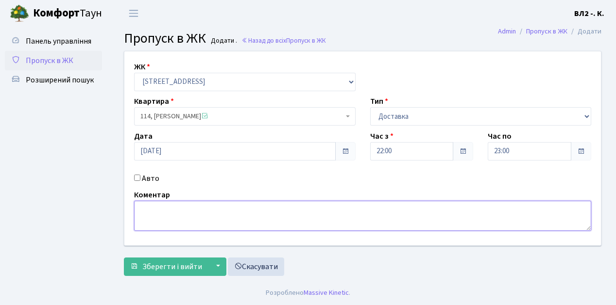
click at [177, 213] on textarea at bounding box center [362, 216] width 457 height 30
type textarea "DOMINO'S"
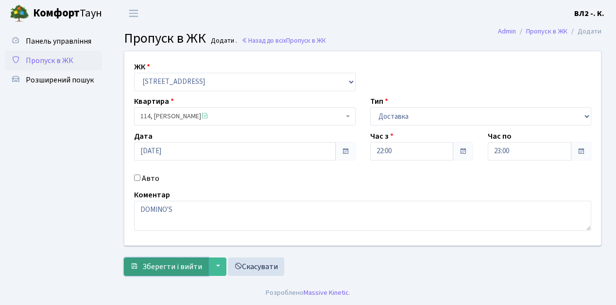
click at [173, 265] on span "Зберегти і вийти" at bounding box center [172, 267] width 60 height 11
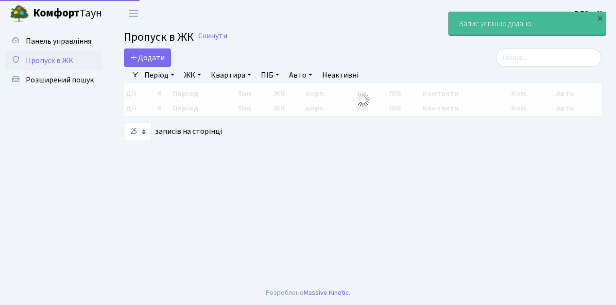
select select "25"
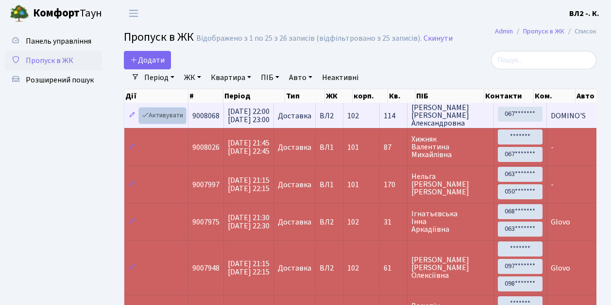
click at [167, 113] on link "Активувати" at bounding box center [162, 115] width 46 height 15
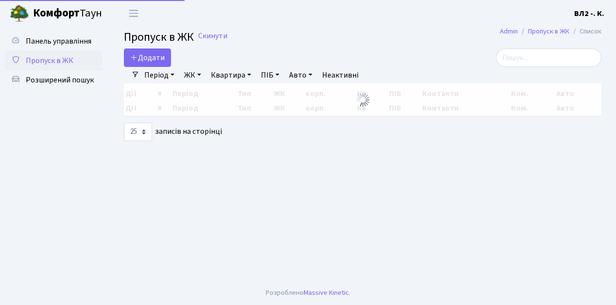
select select "25"
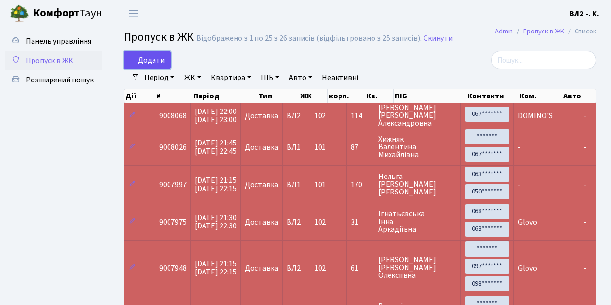
click at [149, 58] on span "Додати" at bounding box center [147, 60] width 34 height 11
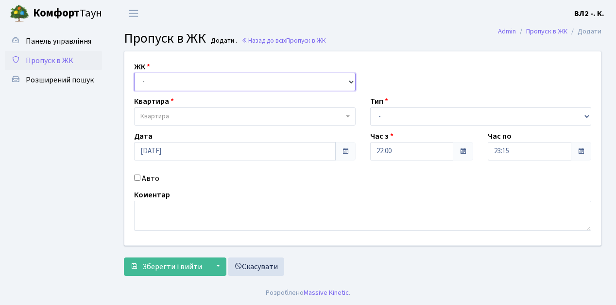
click at [154, 77] on select "- ВЛ1, Ужгородський пров., 4/1 ВЛ2, Голосіївський просп., 76 ВЛ3, пр.Голосіївсь…" at bounding box center [244, 82] width 221 height 18
select select "317"
click at [134, 73] on select "- ВЛ1, Ужгородський пров., 4/1 ВЛ2, Голосіївський просп., 76 ВЛ3, пр.Голосіївсь…" at bounding box center [244, 82] width 221 height 18
select select
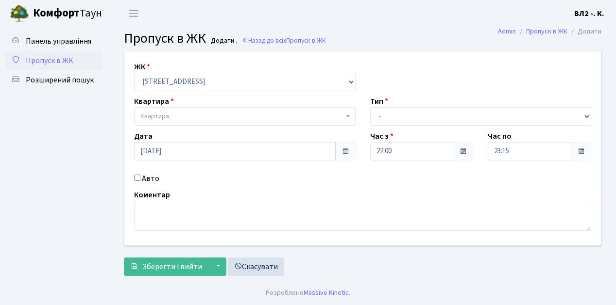
click at [178, 115] on span "Квартира" at bounding box center [241, 117] width 203 height 10
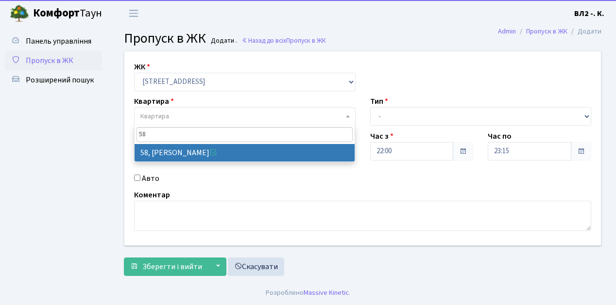
type input "58"
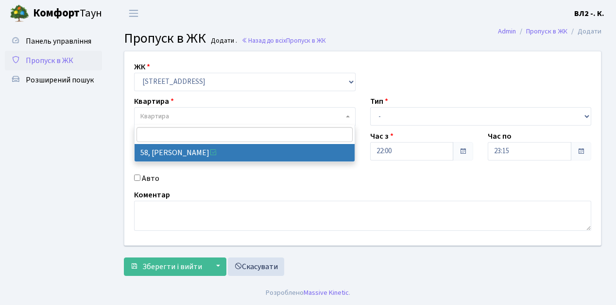
select select "38113"
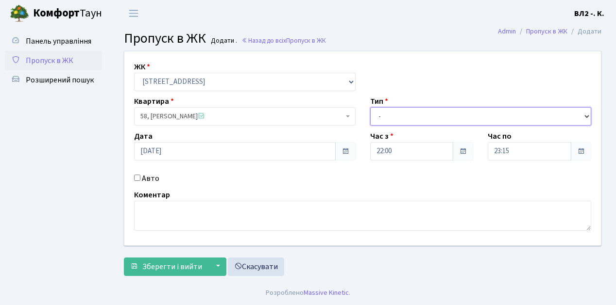
click at [387, 115] on select "- Доставка Таксі Гості Сервіс" at bounding box center [480, 116] width 221 height 18
select select "1"
click at [370, 107] on select "- Доставка Таксі Гості Сервіс" at bounding box center [480, 116] width 221 height 18
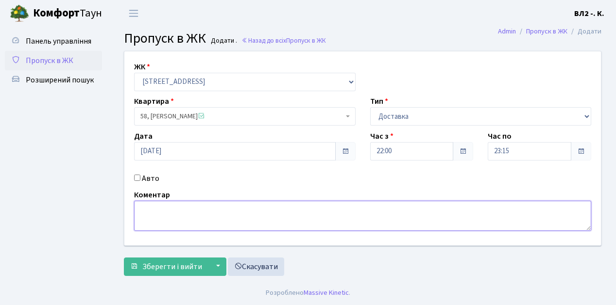
click at [164, 214] on textarea at bounding box center [362, 216] width 457 height 30
click at [147, 211] on textarea "ddDomino's" at bounding box center [362, 216] width 457 height 30
type textarea "Domino's"
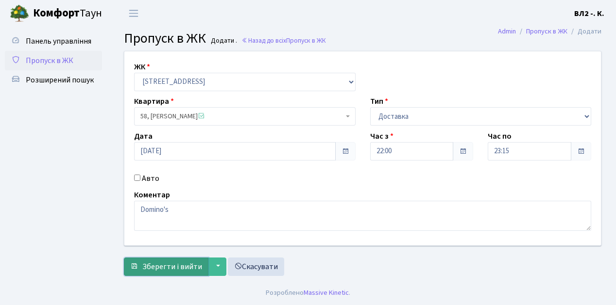
click at [169, 270] on span "Зберегти і вийти" at bounding box center [172, 267] width 60 height 11
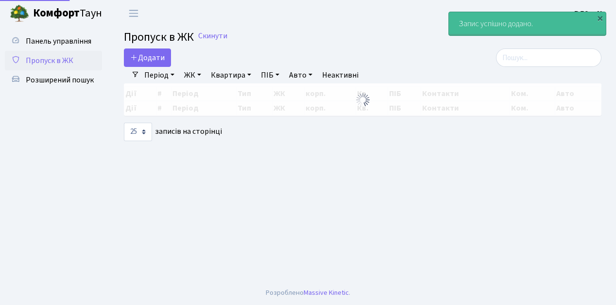
select select "25"
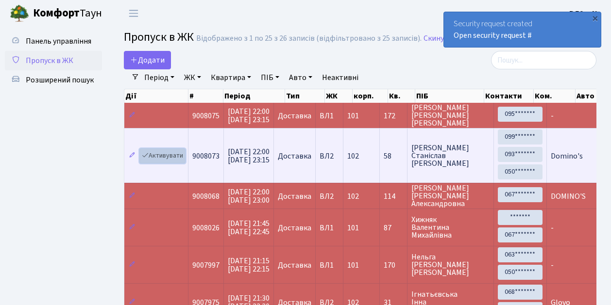
click at [168, 157] on link "Активувати" at bounding box center [162, 156] width 46 height 15
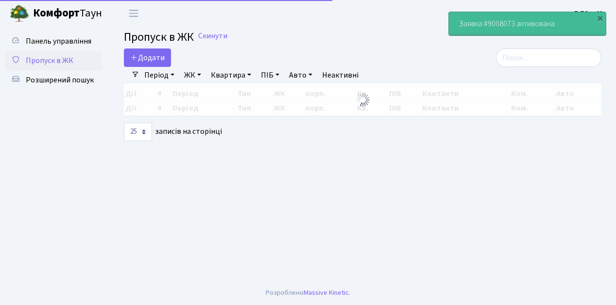
select select "25"
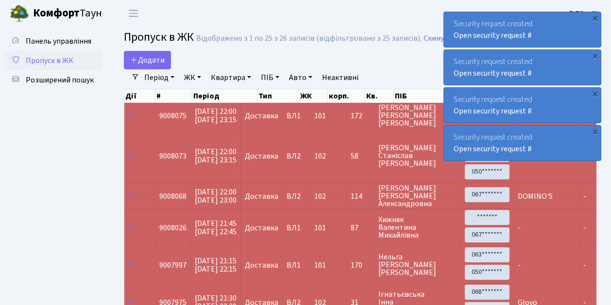
click at [62, 62] on span "Пропуск в ЖК" at bounding box center [50, 60] width 48 height 11
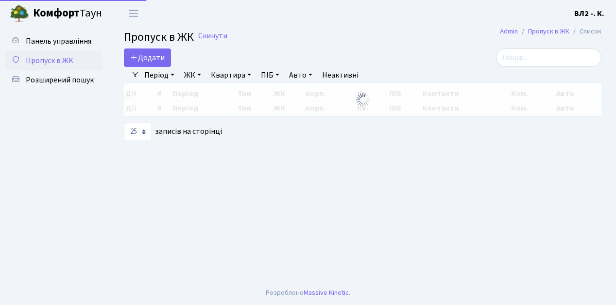
select select "25"
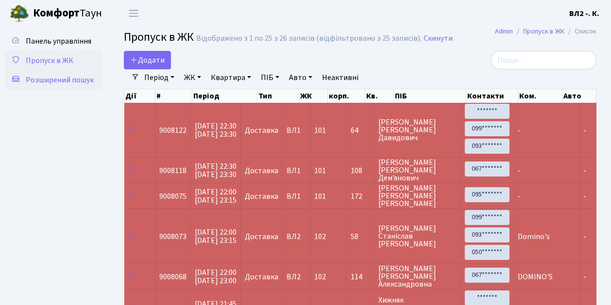
click at [59, 80] on span "Розширений пошук" at bounding box center [60, 80] width 68 height 11
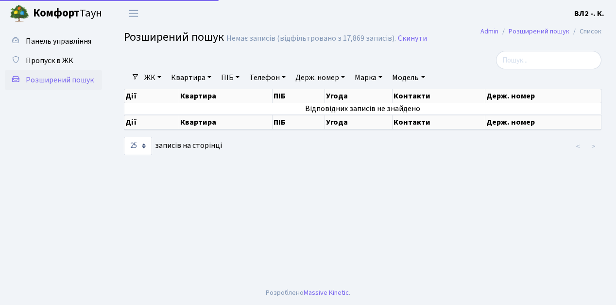
select select "25"
click at [58, 61] on span "Пропуск в ЖК" at bounding box center [50, 60] width 48 height 11
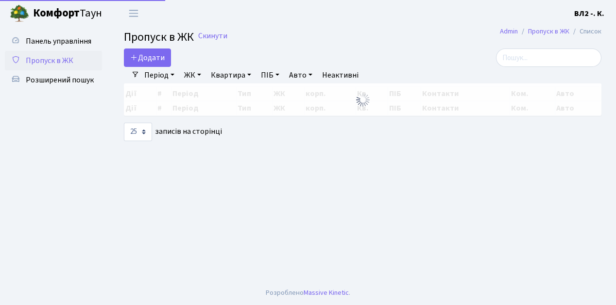
select select "25"
